Goal: Task Accomplishment & Management: Manage account settings

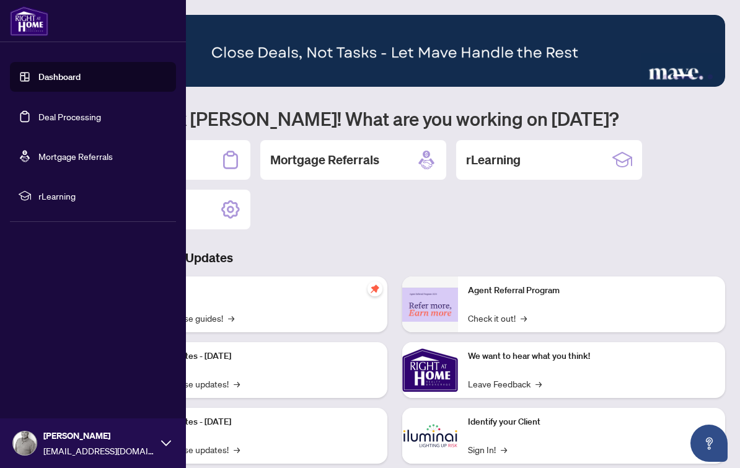
click at [52, 116] on link "Deal Processing" at bounding box center [69, 116] width 63 height 11
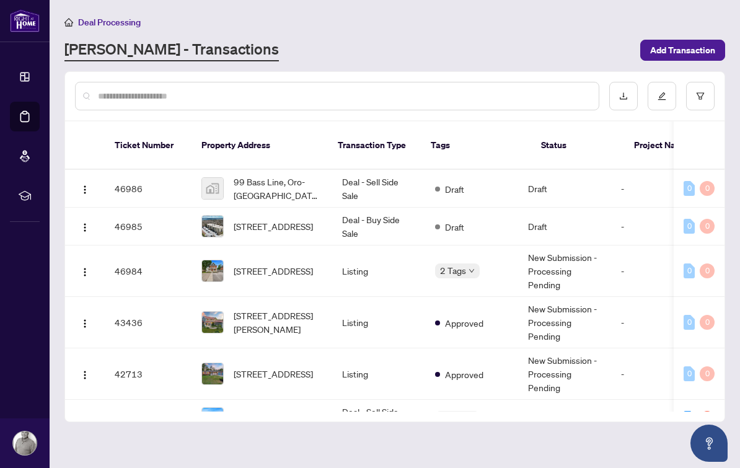
click at [261, 58] on div "[PERSON_NAME] - Transactions" at bounding box center [348, 50] width 568 height 22
click at [458, 263] on span "2 Tags" at bounding box center [453, 270] width 26 height 14
click at [84, 222] on img "button" at bounding box center [85, 227] width 10 height 10
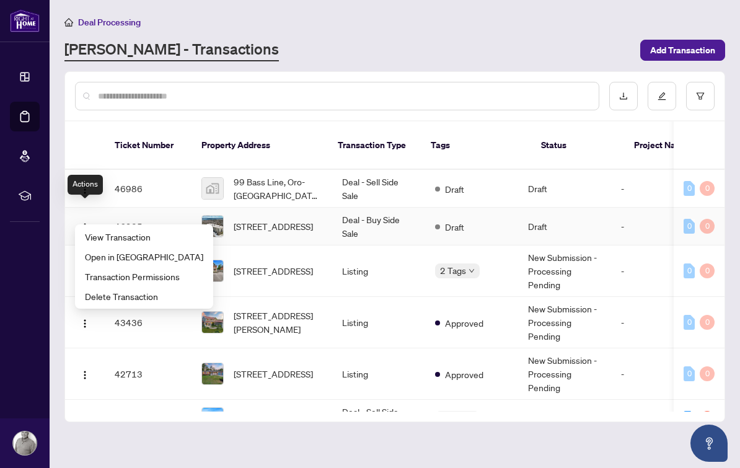
click at [100, 237] on span "View Transaction" at bounding box center [144, 237] width 118 height 14
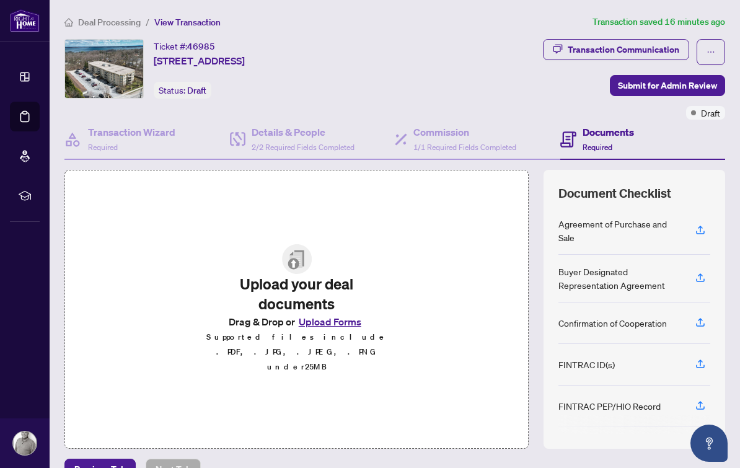
click at [320, 325] on button "Upload Forms" at bounding box center [330, 322] width 70 height 16
click at [345, 327] on button "Upload Forms" at bounding box center [330, 322] width 70 height 16
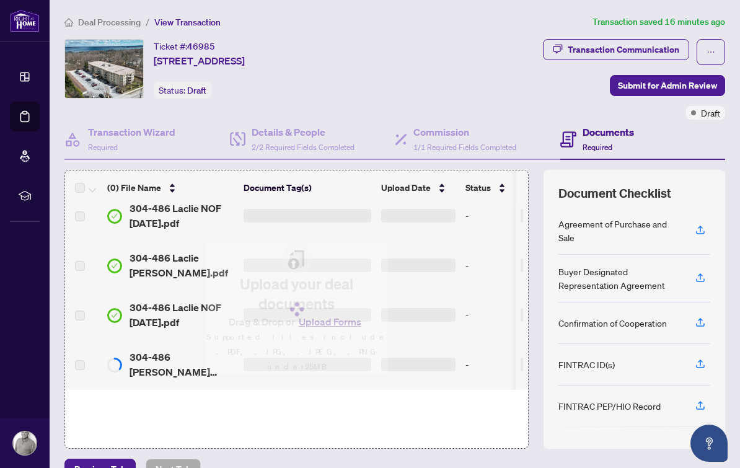
scroll to position [411, 0]
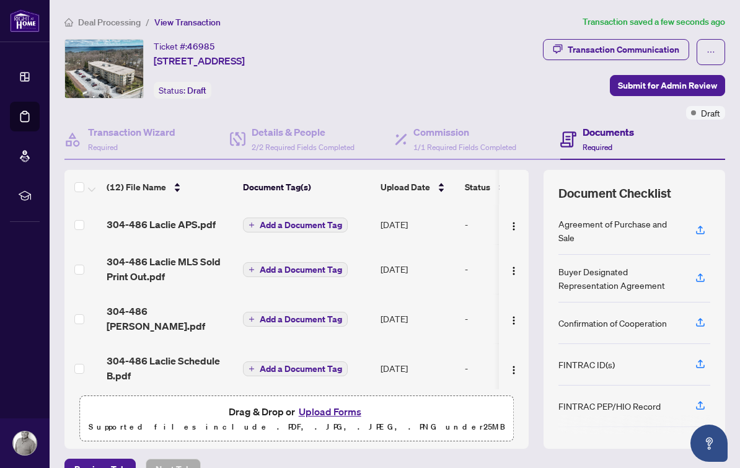
click at [270, 230] on button "Add a Document Tag" at bounding box center [295, 224] width 105 height 15
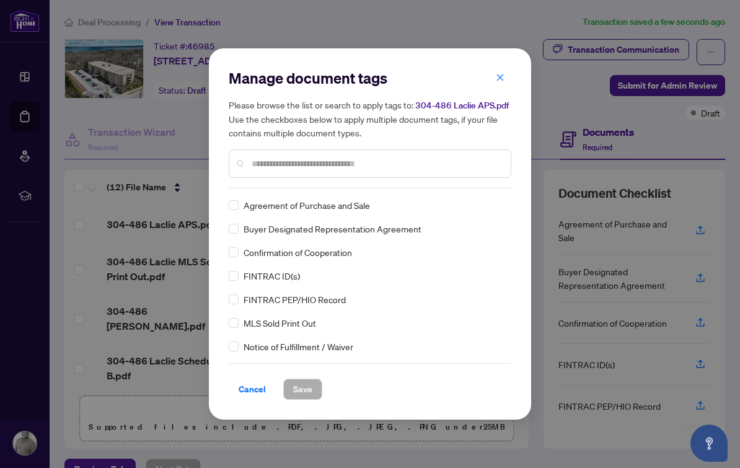
click at [449, 157] on input "text" at bounding box center [376, 164] width 249 height 14
click at [237, 198] on label at bounding box center [234, 205] width 10 height 14
click at [310, 388] on span "Save" at bounding box center [302, 389] width 19 height 20
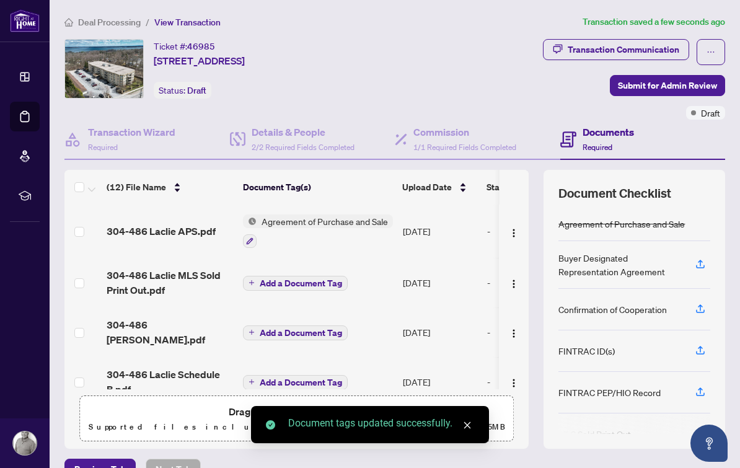
click at [331, 281] on span "Add a Document Tag" at bounding box center [301, 283] width 82 height 9
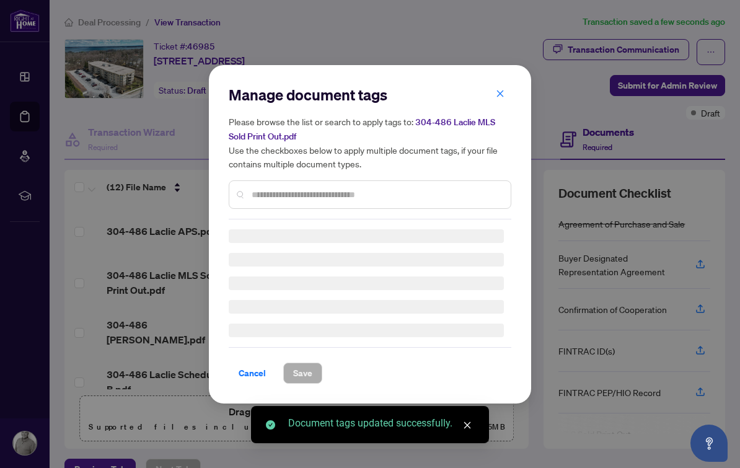
click at [419, 188] on input "text" at bounding box center [376, 195] width 249 height 14
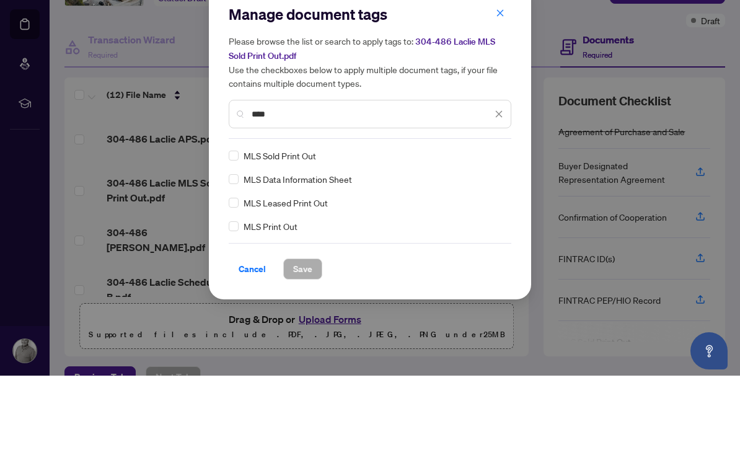
type input "***"
click at [244, 241] on span "MLS Sold Print Out" at bounding box center [280, 248] width 72 height 14
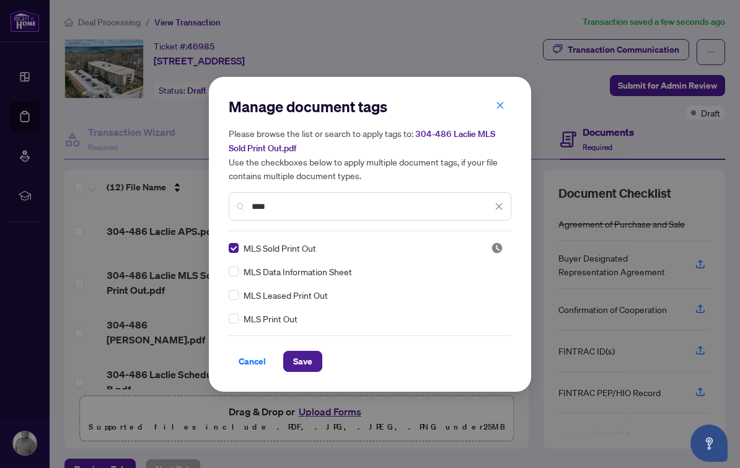
click at [309, 367] on span "Save" at bounding box center [302, 361] width 19 height 20
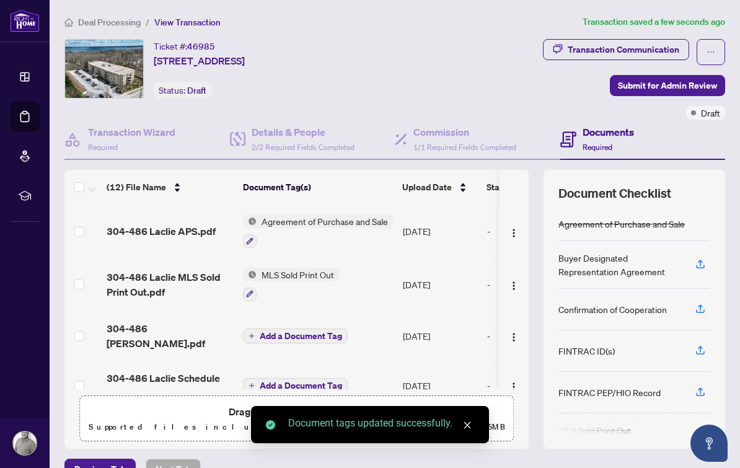
click at [330, 328] on button "Add a Document Tag" at bounding box center [295, 335] width 105 height 15
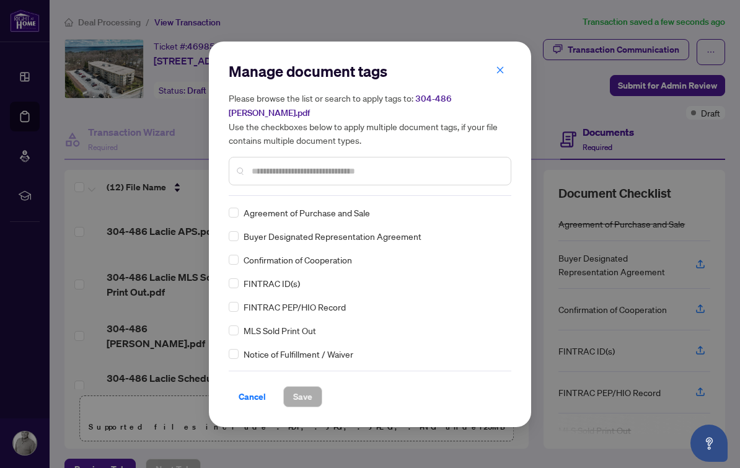
click at [465, 164] on input "text" at bounding box center [376, 171] width 249 height 14
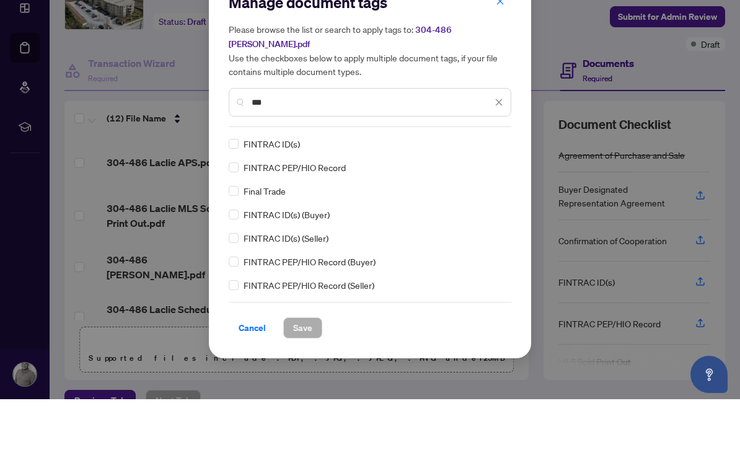
type input "***"
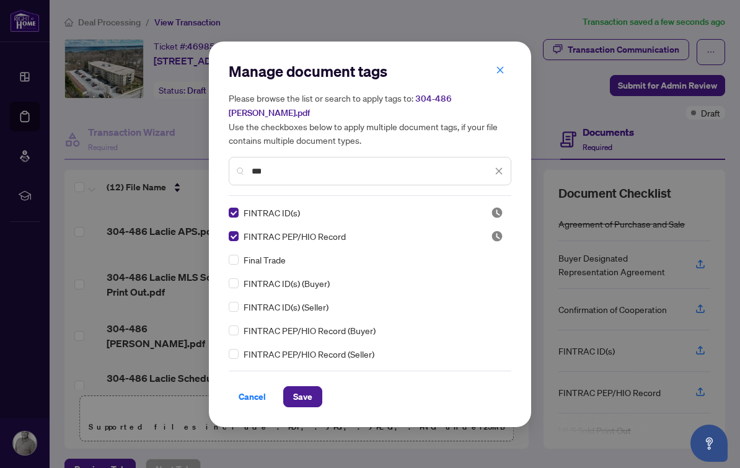
click at [315, 389] on button "Save" at bounding box center [302, 396] width 39 height 21
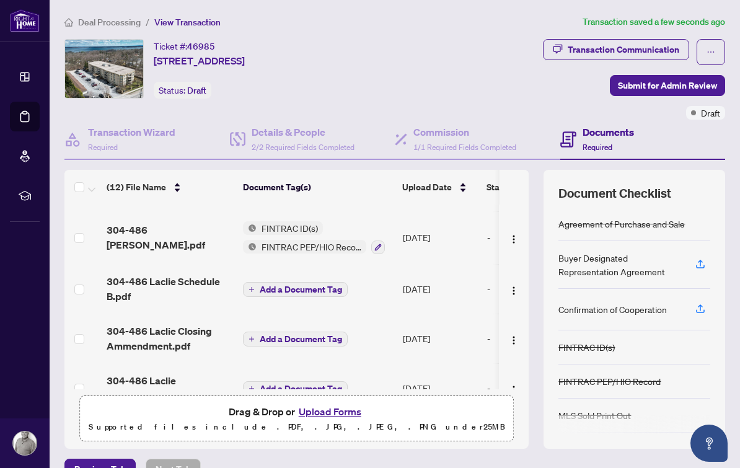
scroll to position [99, 0]
click at [307, 286] on span "Add a Document Tag" at bounding box center [301, 290] width 82 height 9
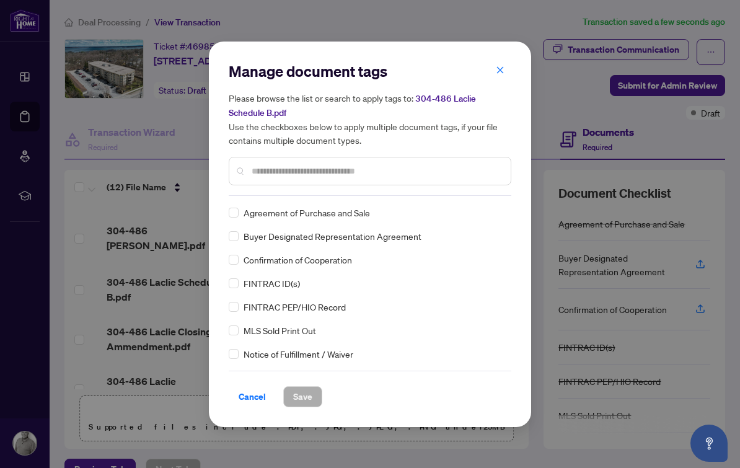
click at [413, 207] on div "Agreement of Purchase and Sale" at bounding box center [366, 213] width 275 height 14
click at [431, 183] on div at bounding box center [370, 171] width 283 height 29
click at [445, 157] on div at bounding box center [370, 171] width 283 height 29
click at [430, 158] on div at bounding box center [370, 171] width 283 height 29
click at [312, 160] on div at bounding box center [370, 171] width 283 height 29
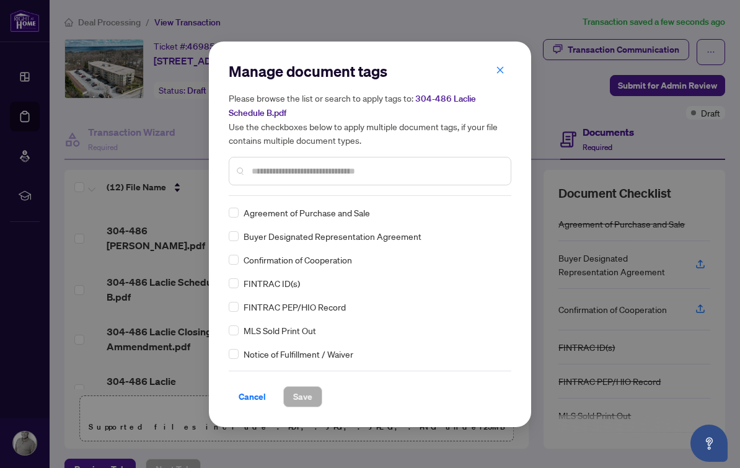
click at [335, 164] on input "text" at bounding box center [376, 171] width 249 height 14
click at [335, 231] on span "Buyer Designated Representation Agreement" at bounding box center [333, 236] width 178 height 14
click at [406, 168] on input "text" at bounding box center [376, 171] width 249 height 14
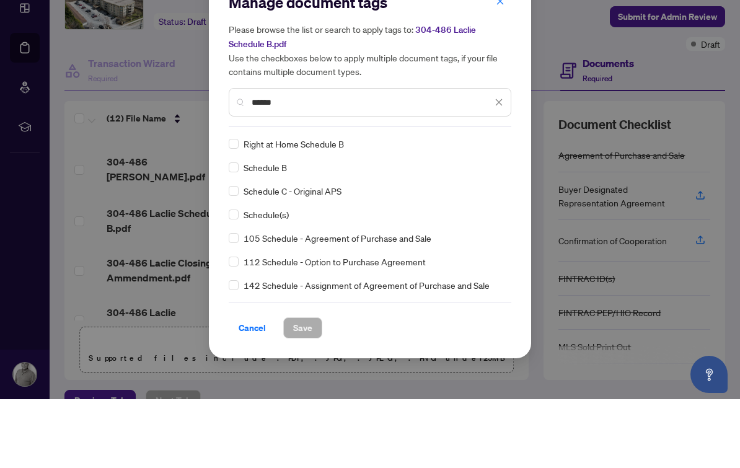
type input "******"
click at [225, 157] on div "Manage document tags Please browse the list or search to apply tags to: 304-486…" at bounding box center [370, 234] width 322 height 385
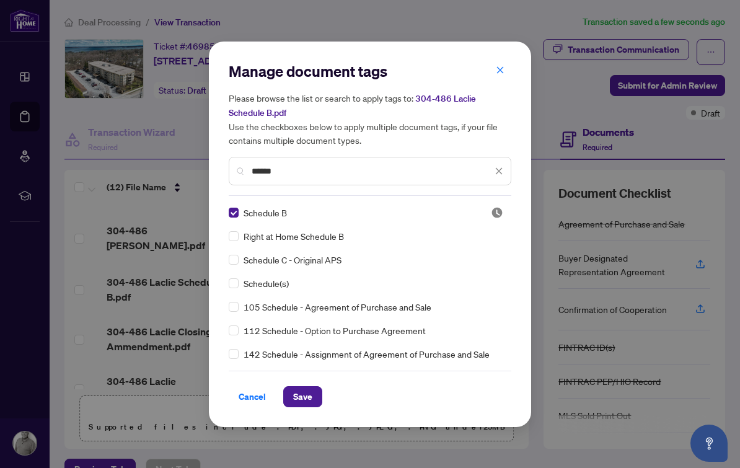
click at [310, 397] on span "Save" at bounding box center [302, 397] width 19 height 20
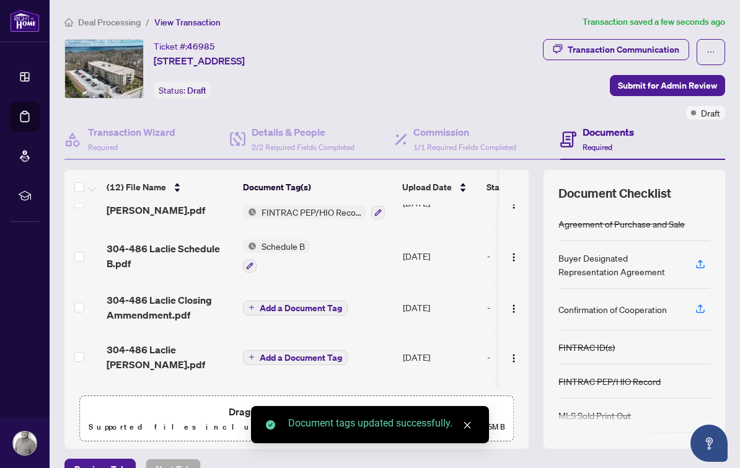
scroll to position [134, 0]
click at [317, 301] on button "Add a Document Tag" at bounding box center [295, 308] width 105 height 15
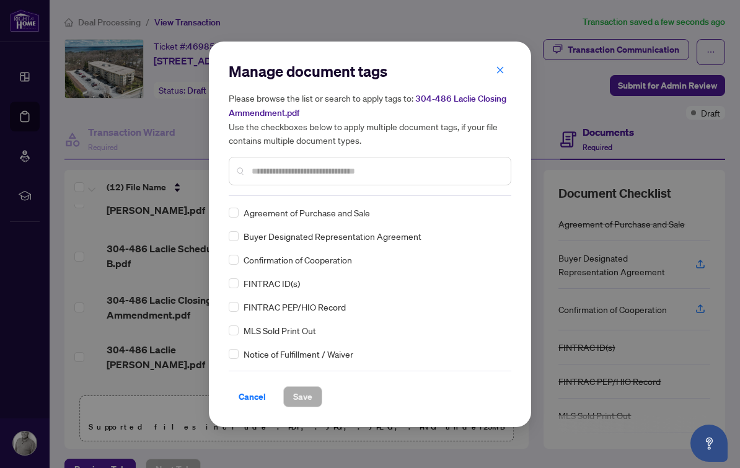
click at [467, 168] on input "text" at bounding box center [376, 171] width 249 height 14
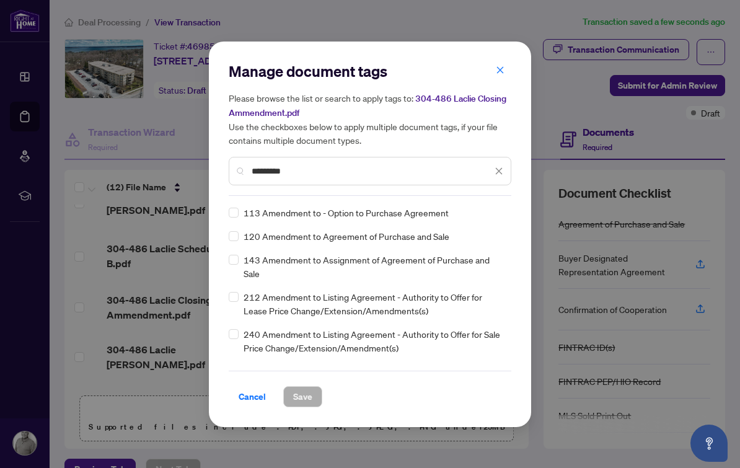
type input "*********"
click at [306, 402] on span "Save" at bounding box center [302, 397] width 19 height 20
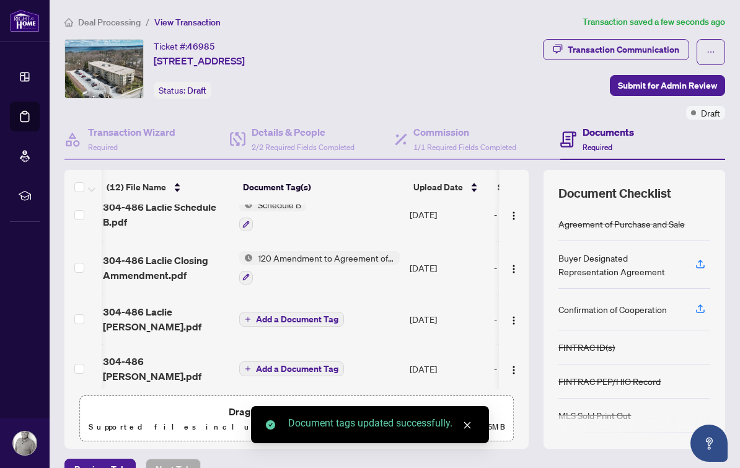
scroll to position [182, 4]
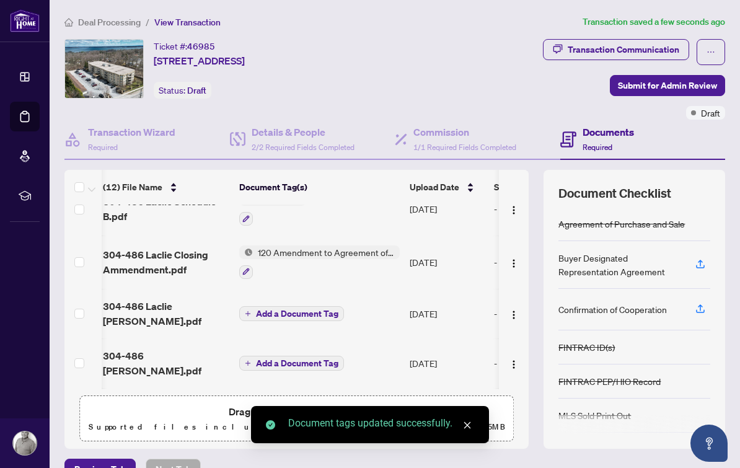
click at [322, 309] on span "Add a Document Tag" at bounding box center [297, 313] width 82 height 9
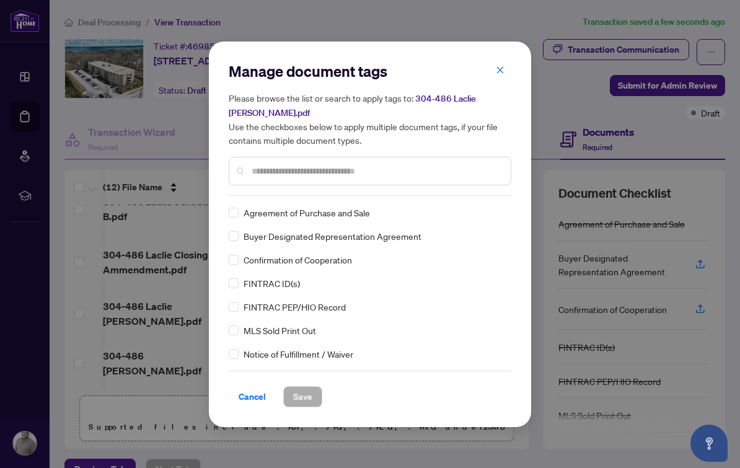
click at [411, 157] on div at bounding box center [370, 171] width 283 height 29
click at [413, 165] on input "text" at bounding box center [376, 171] width 249 height 14
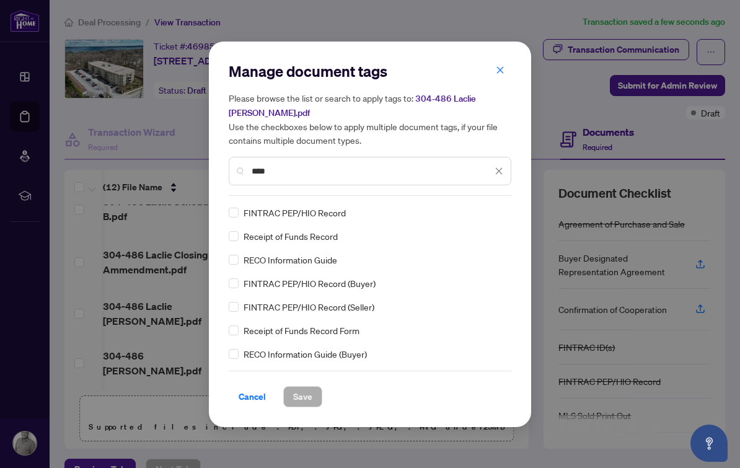
type input "****"
click at [310, 389] on span "Save" at bounding box center [302, 397] width 19 height 20
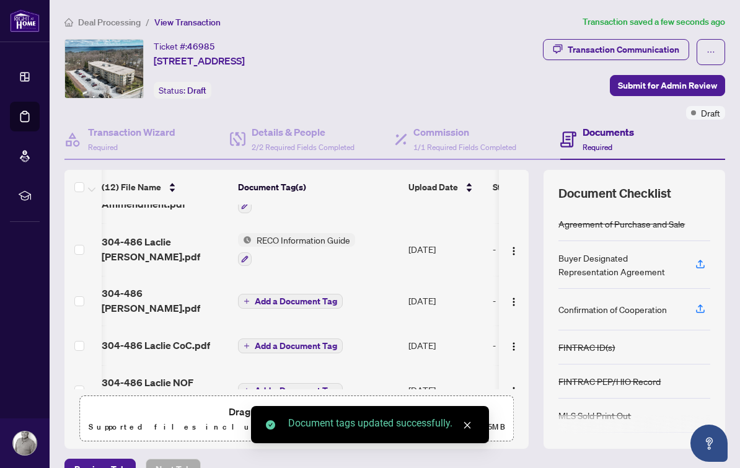
scroll to position [0, 3]
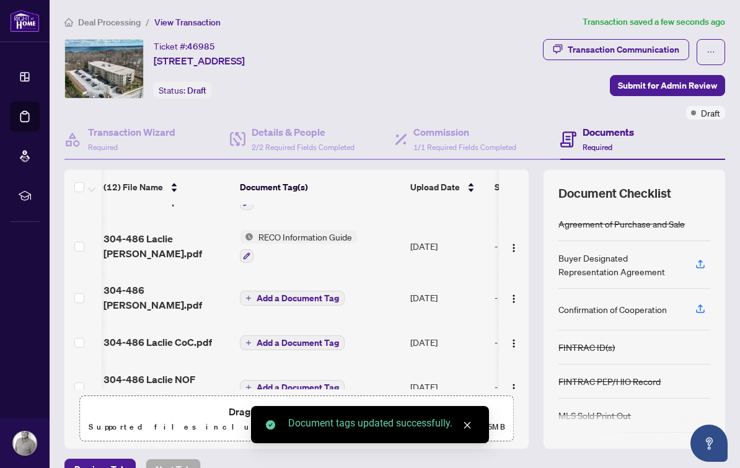
click at [318, 294] on span "Add a Document Tag" at bounding box center [298, 298] width 82 height 9
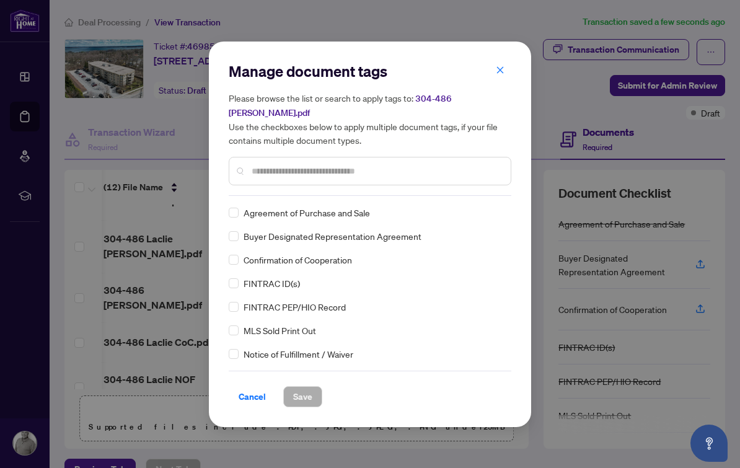
click at [441, 176] on input "text" at bounding box center [376, 171] width 249 height 14
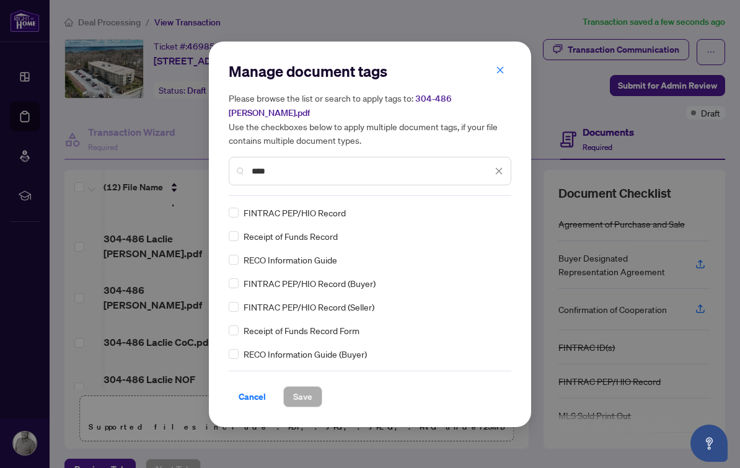
type input "****"
click at [299, 392] on span "Save" at bounding box center [302, 397] width 19 height 20
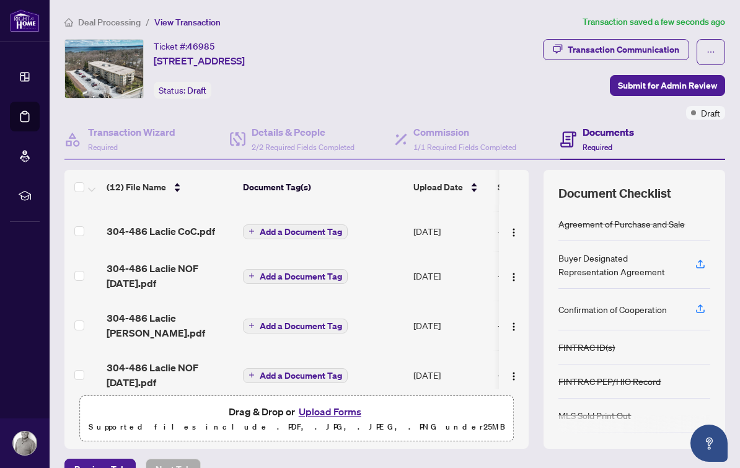
scroll to position [368, -1]
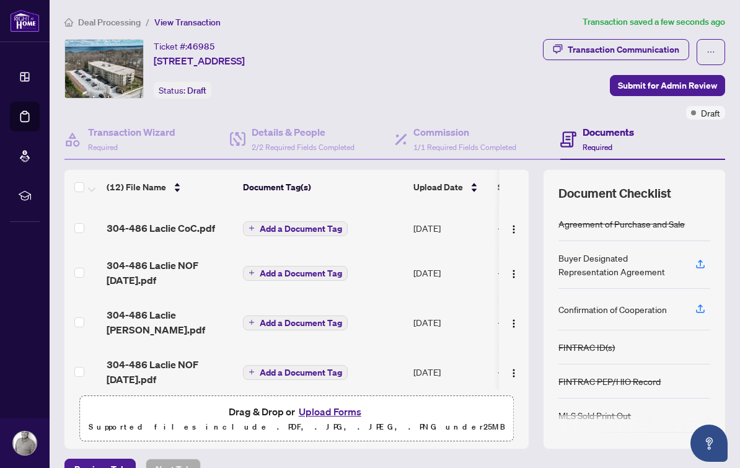
click at [325, 224] on span "Add a Document Tag" at bounding box center [301, 228] width 82 height 9
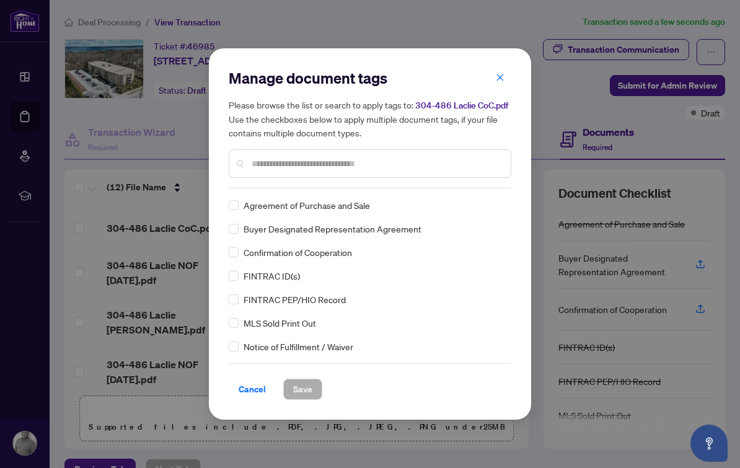
click at [457, 153] on div at bounding box center [370, 163] width 283 height 29
click at [307, 385] on span "Save" at bounding box center [302, 389] width 19 height 20
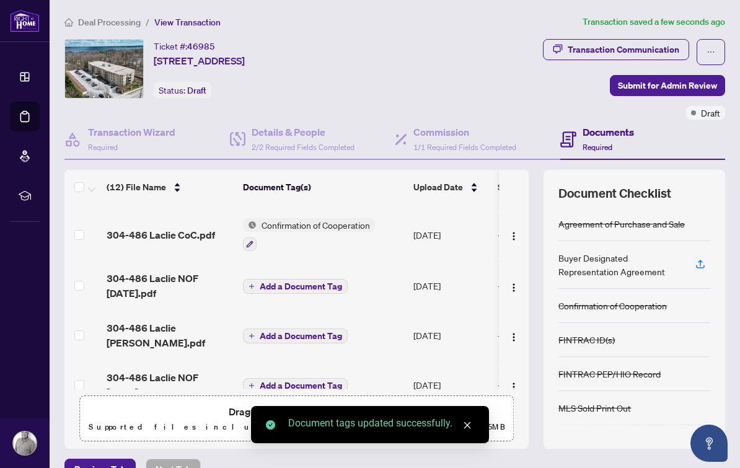
click at [306, 282] on span "Add a Document Tag" at bounding box center [301, 286] width 82 height 9
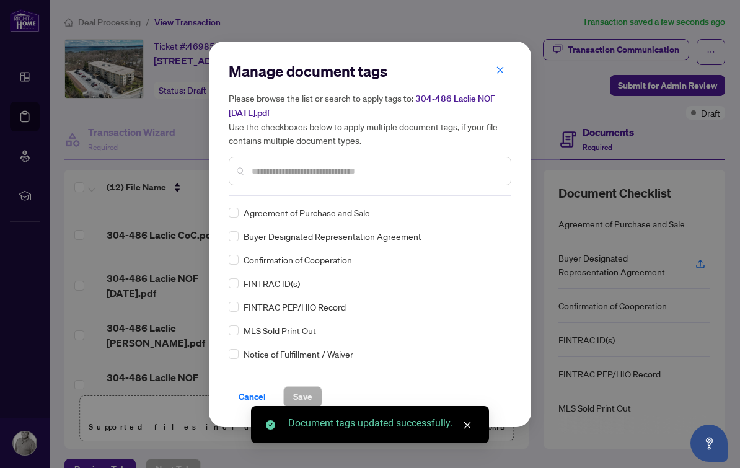
click at [449, 172] on input "text" at bounding box center [376, 171] width 249 height 14
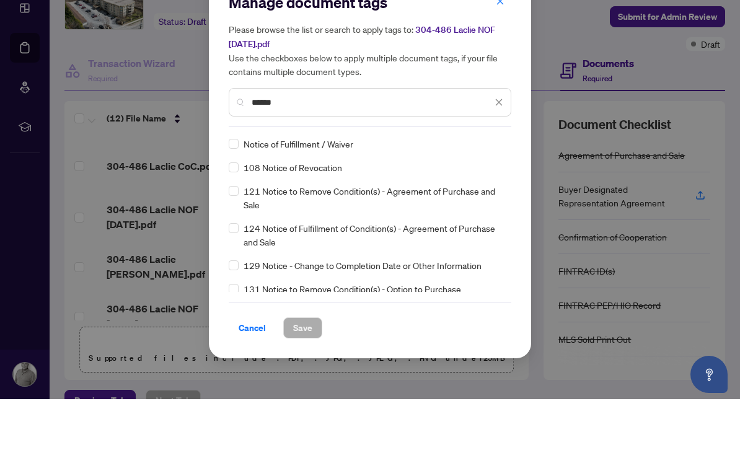
type input "******"
click at [244, 206] on span "Notice of Fulfillment / Waiver" at bounding box center [299, 213] width 110 height 14
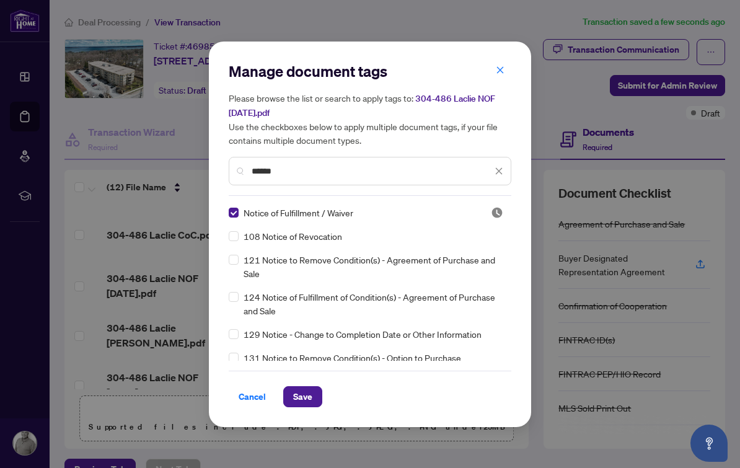
click at [314, 397] on button "Save" at bounding box center [302, 396] width 39 height 21
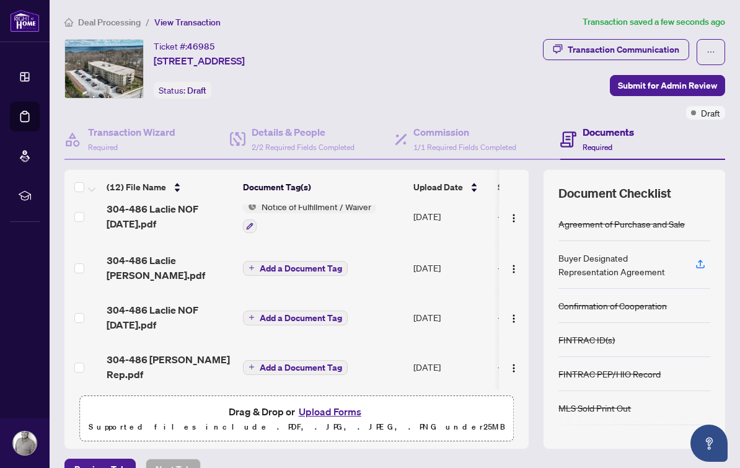
scroll to position [439, 0]
click at [331, 265] on span "Add a Document Tag" at bounding box center [301, 269] width 82 height 9
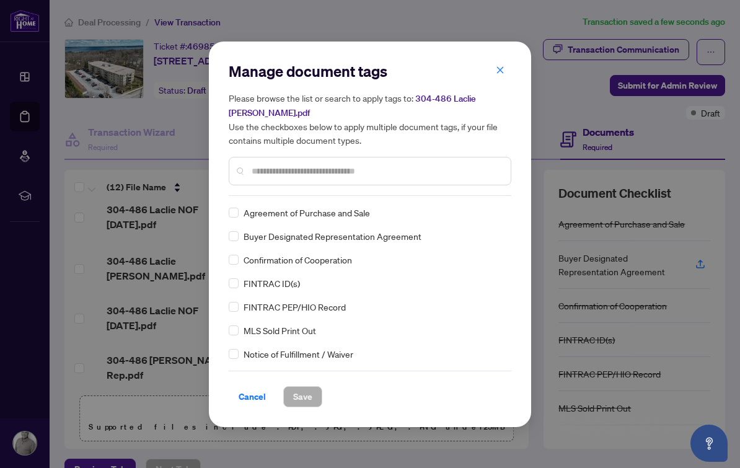
click at [426, 189] on div "Manage document tags Please browse the list or search to apply tags to: 304-486…" at bounding box center [370, 128] width 283 height 134
click at [473, 151] on div "Please browse the list or search to apply tags to: 304-486 Laclie Brenda FINTRA…" at bounding box center [370, 138] width 283 height 94
click at [449, 164] on input "text" at bounding box center [376, 171] width 249 height 14
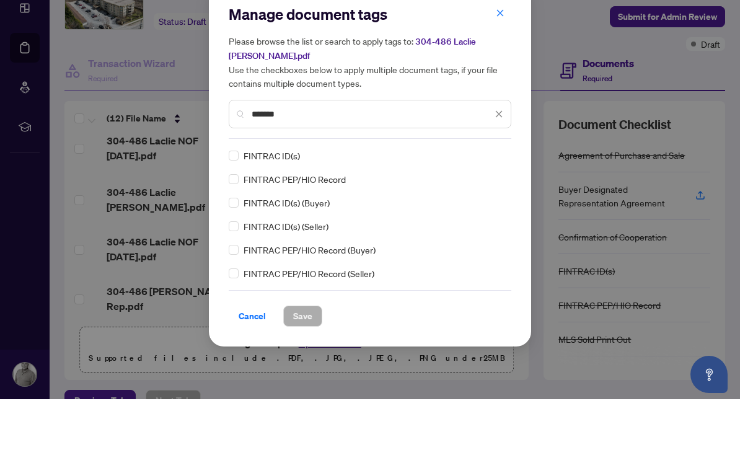
type input "*******"
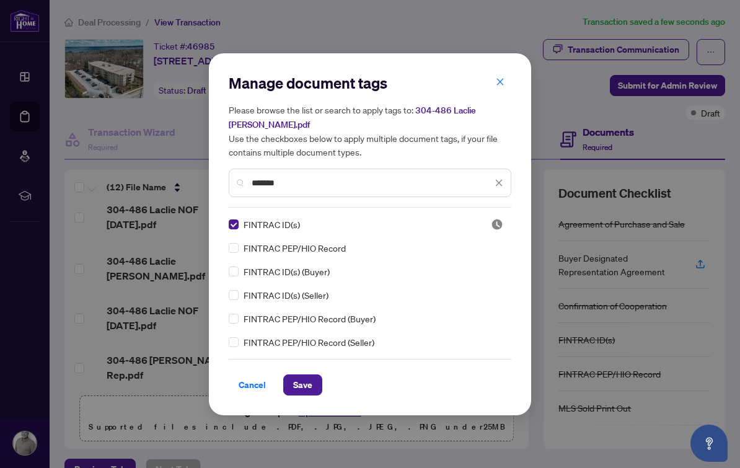
click at [238, 242] on label at bounding box center [234, 248] width 10 height 14
click at [307, 375] on span "Save" at bounding box center [302, 385] width 19 height 20
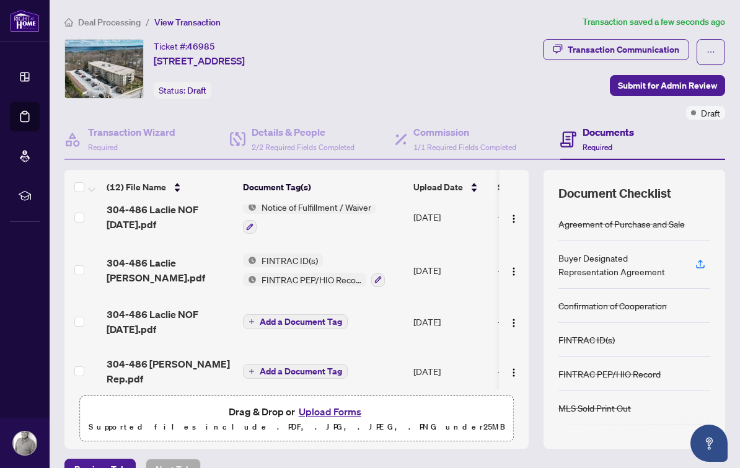
click at [327, 317] on span "Add a Document Tag" at bounding box center [301, 321] width 82 height 9
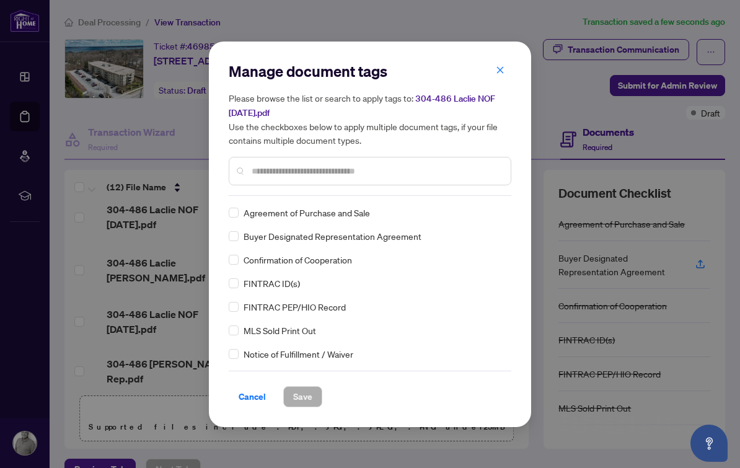
click at [452, 171] on input "text" at bounding box center [376, 171] width 249 height 14
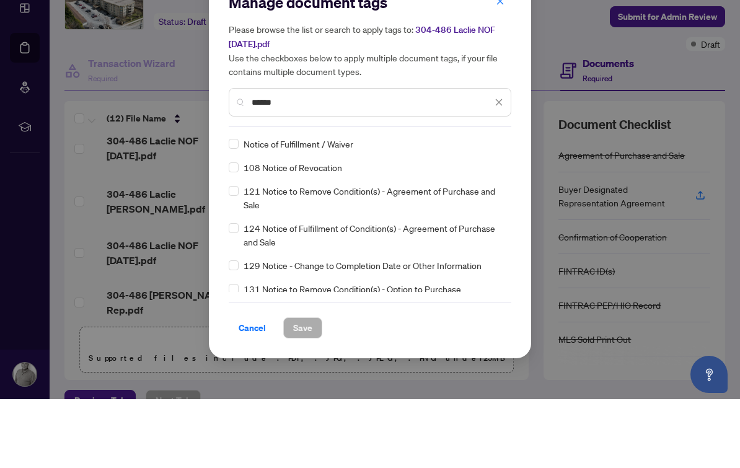
type input "******"
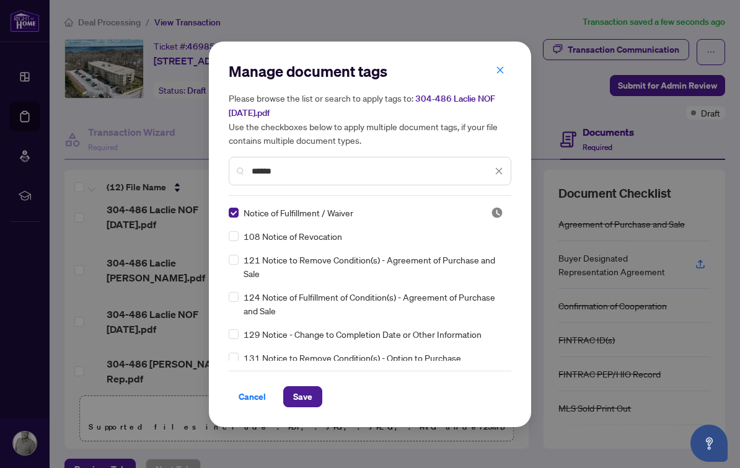
click at [307, 387] on span "Save" at bounding box center [302, 397] width 19 height 20
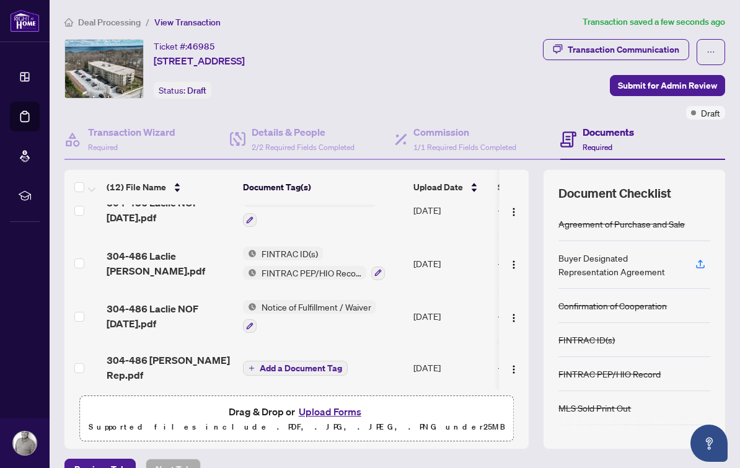
scroll to position [445, 0]
click at [328, 364] on span "Add a Document Tag" at bounding box center [301, 368] width 82 height 9
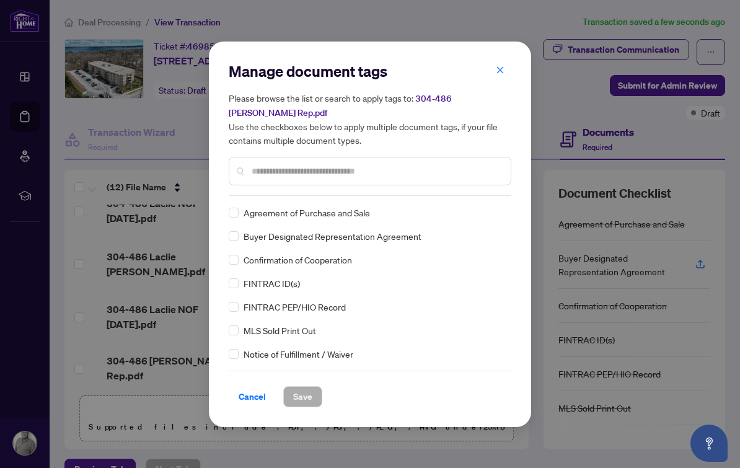
click at [359, 235] on span "Buyer Designated Representation Agreement" at bounding box center [333, 236] width 178 height 14
click at [303, 397] on span "Save" at bounding box center [302, 397] width 19 height 20
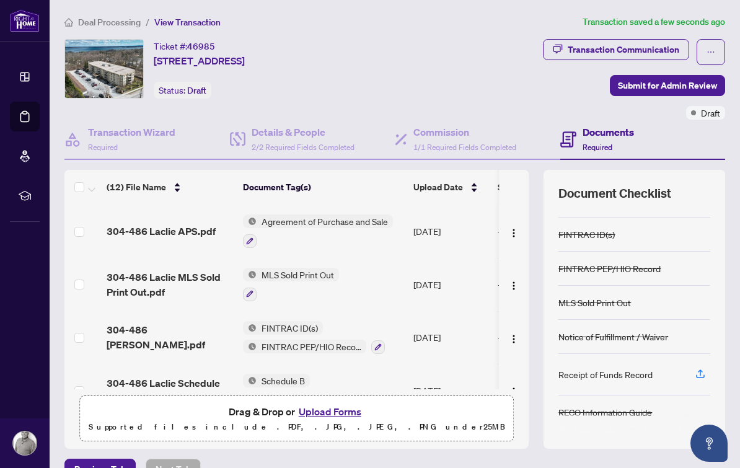
scroll to position [0, 0]
